Goal: Task Accomplishment & Management: Manage account settings

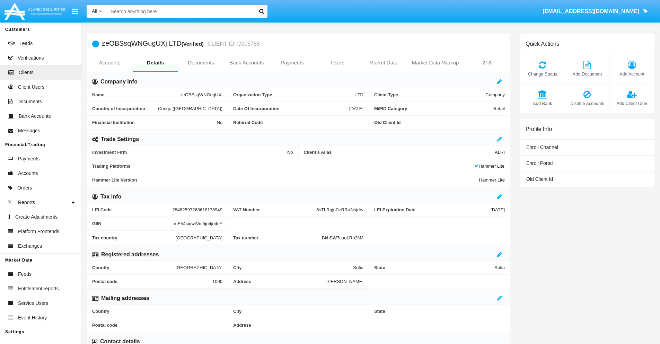
click at [631, 74] on span "Add Account" at bounding box center [631, 74] width 37 height 7
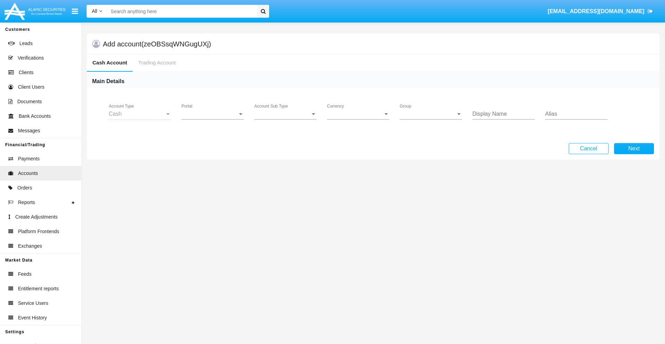
click at [213, 114] on span "Portal" at bounding box center [210, 114] width 56 height 6
click at [213, 169] on span "Alaric Pro" at bounding box center [214, 169] width 64 height 17
click at [285, 114] on span "Account Sub Type" at bounding box center [282, 114] width 56 height 6
click at [285, 119] on span "Trading Cash" at bounding box center [285, 119] width 62 height 17
click at [431, 114] on span "Group" at bounding box center [428, 114] width 56 height 6
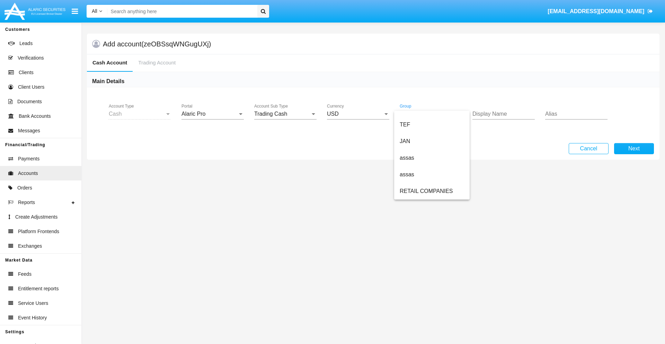
scroll to position [161, 0]
click at [432, 191] on span "ALARIC test" at bounding box center [432, 191] width 64 height 17
type input "indigo"
type input "orchid"
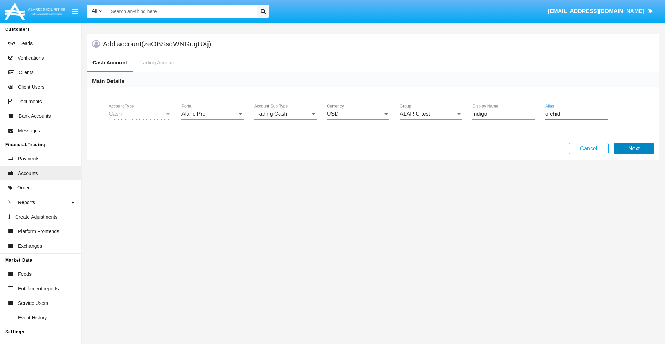
click at [634, 149] on button "Next" at bounding box center [634, 148] width 40 height 11
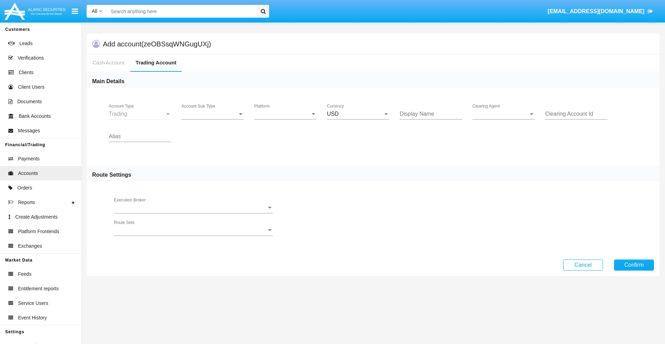
click at [213, 114] on span "Account Sub Type" at bounding box center [210, 114] width 56 height 6
click at [213, 119] on span "Trading" at bounding box center [213, 119] width 62 height 17
click at [285, 114] on span "Platform" at bounding box center [282, 114] width 56 height 6
click at [285, 119] on span "Hammer Lite" at bounding box center [285, 119] width 62 height 17
click at [504, 114] on span "Clearing Agent" at bounding box center [500, 114] width 56 height 6
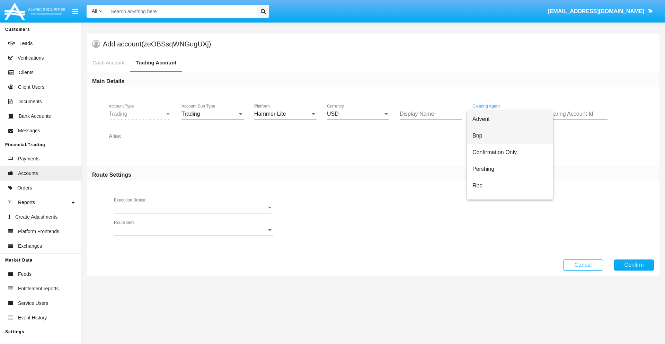
click at [510, 136] on span "Bnp" at bounding box center [509, 135] width 75 height 17
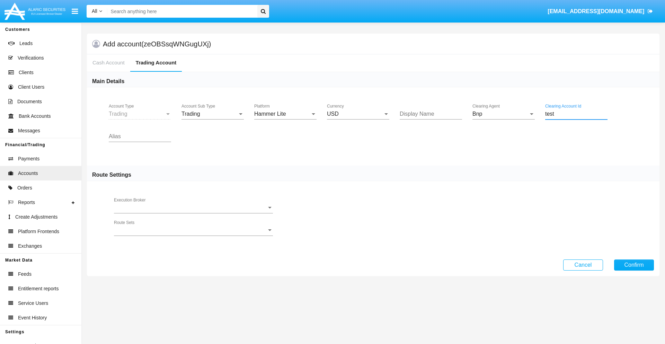
type input "test"
type input "silver"
type input "sky blue"
click at [634, 265] on button "Confirm" at bounding box center [634, 264] width 40 height 11
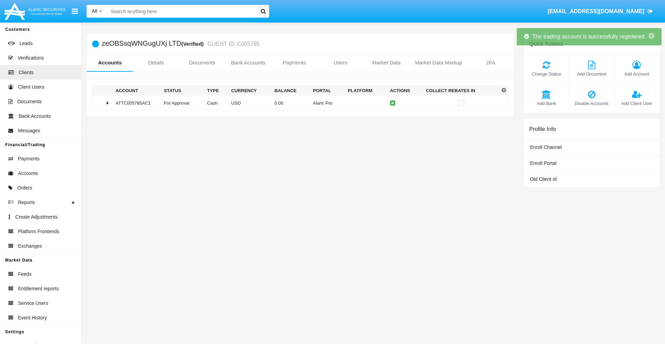
click at [298, 103] on td "0.00" at bounding box center [291, 103] width 38 height 15
click at [393, 103] on icon at bounding box center [394, 102] width 3 height 3
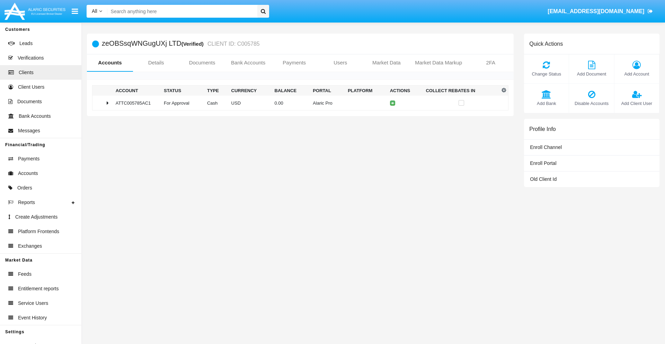
click at [298, 103] on td "0.00" at bounding box center [291, 103] width 38 height 15
click at [393, 117] on icon at bounding box center [394, 117] width 3 height 3
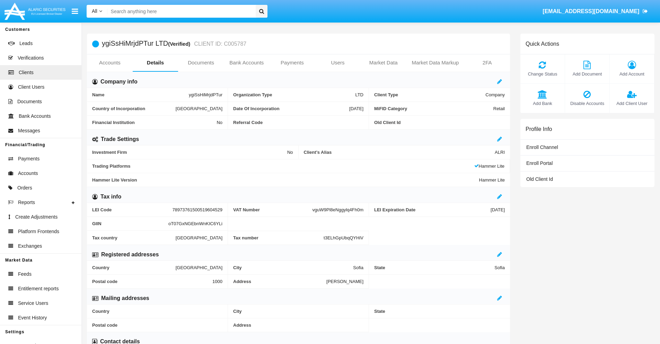
click at [109, 63] on link "Accounts" at bounding box center [110, 62] width 46 height 17
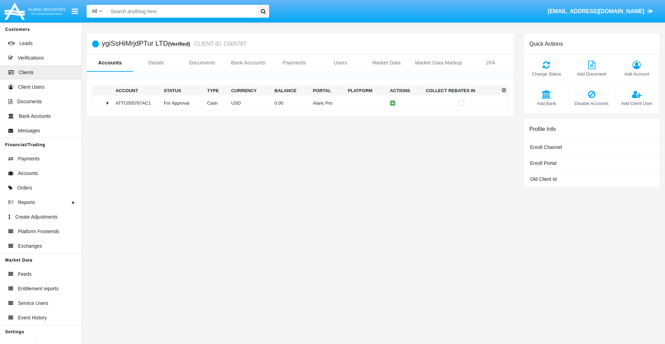
click at [546, 74] on span "Change Status" at bounding box center [547, 74] width 38 height 7
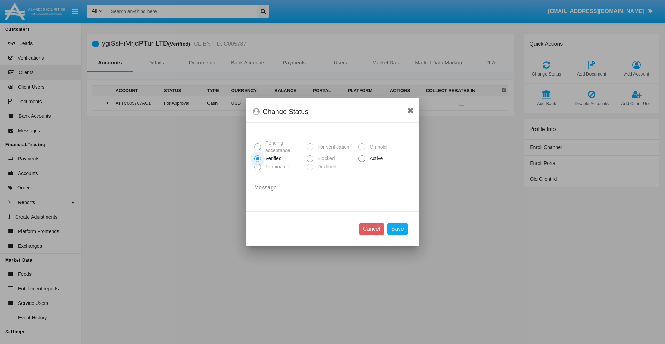
click at [375, 158] on span "Active" at bounding box center [374, 158] width 19 height 7
click at [362, 162] on input "Active" at bounding box center [362, 162] width 0 height 0
radio input "true"
click at [397, 229] on button "Save" at bounding box center [397, 228] width 21 height 11
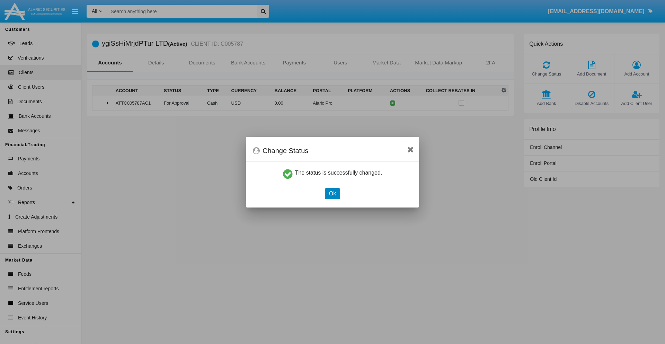
click at [332, 193] on button "Ok" at bounding box center [332, 193] width 15 height 11
